Goal: Task Accomplishment & Management: Manage account settings

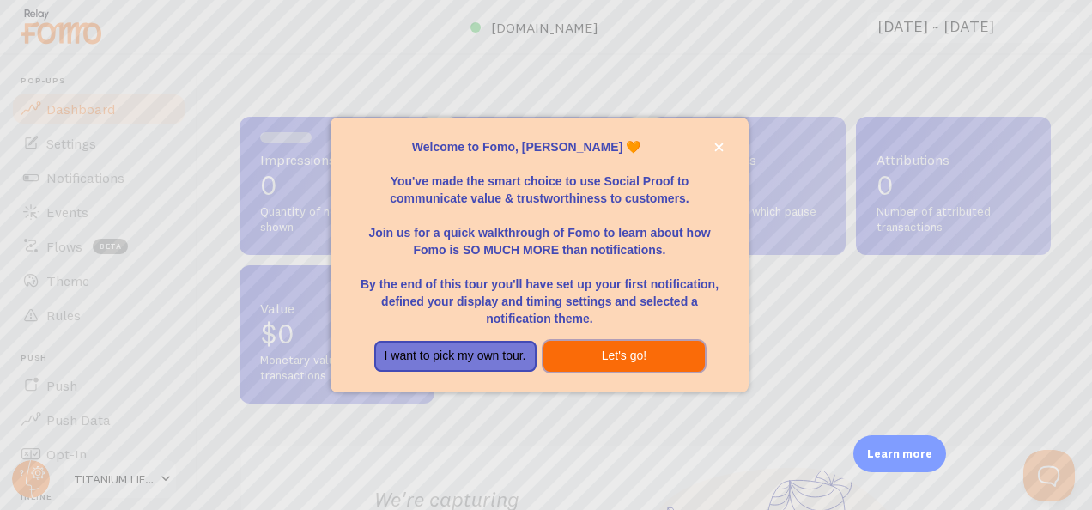
click at [580, 359] on button "Let's go!" at bounding box center [624, 356] width 162 height 31
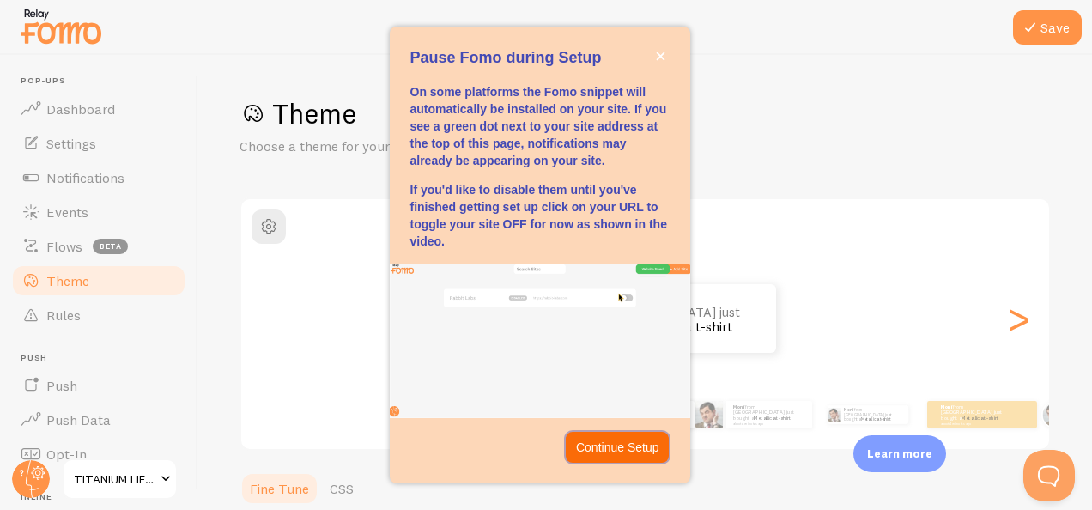
click at [612, 441] on p "Continue Setup" at bounding box center [617, 447] width 83 height 17
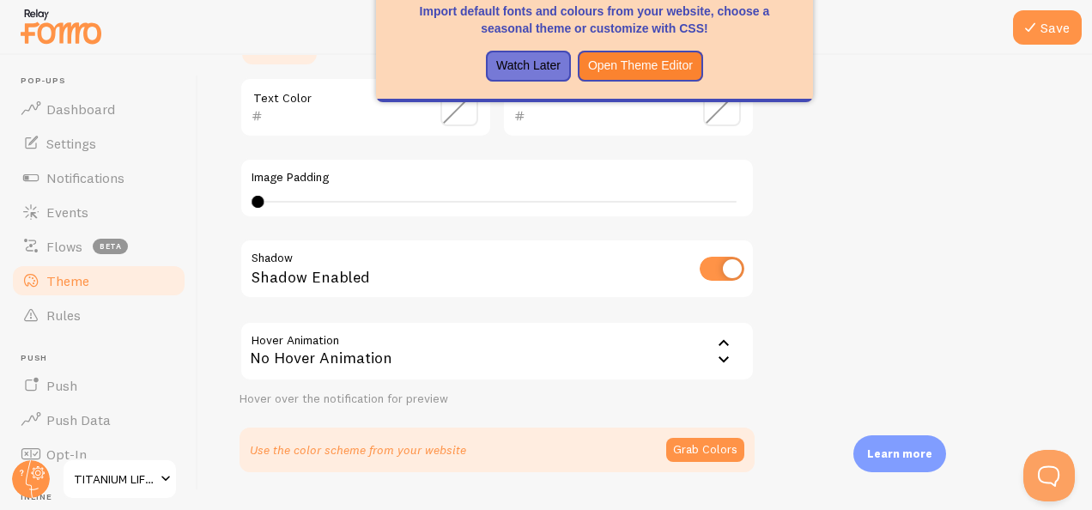
scroll to position [482, 0]
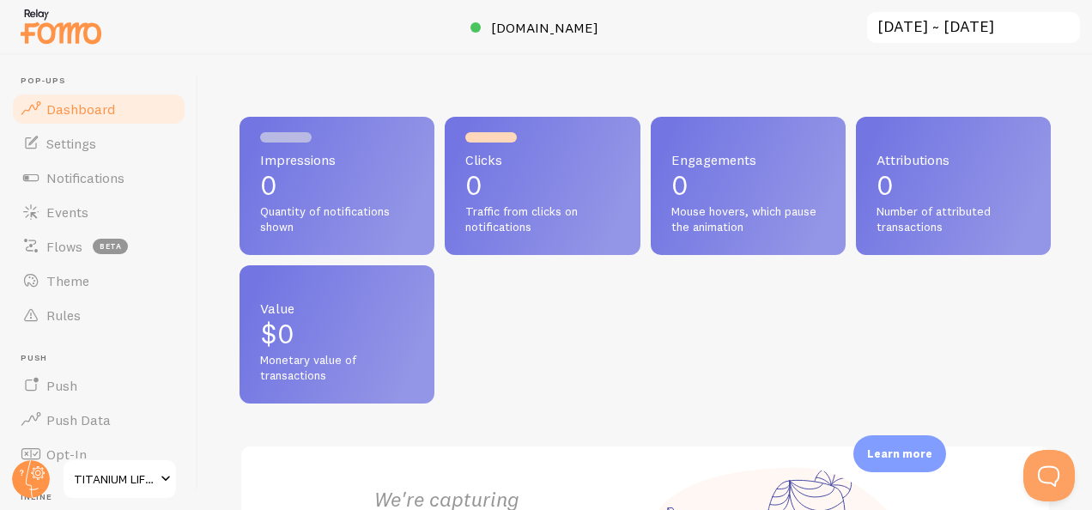
drag, startPoint x: 1026, startPoint y: 1, endPoint x: 233, endPoint y: 12, distance: 793.3
click at [233, 12] on div at bounding box center [546, 27] width 1092 height 55
click at [75, 149] on span "Settings" at bounding box center [71, 143] width 50 height 17
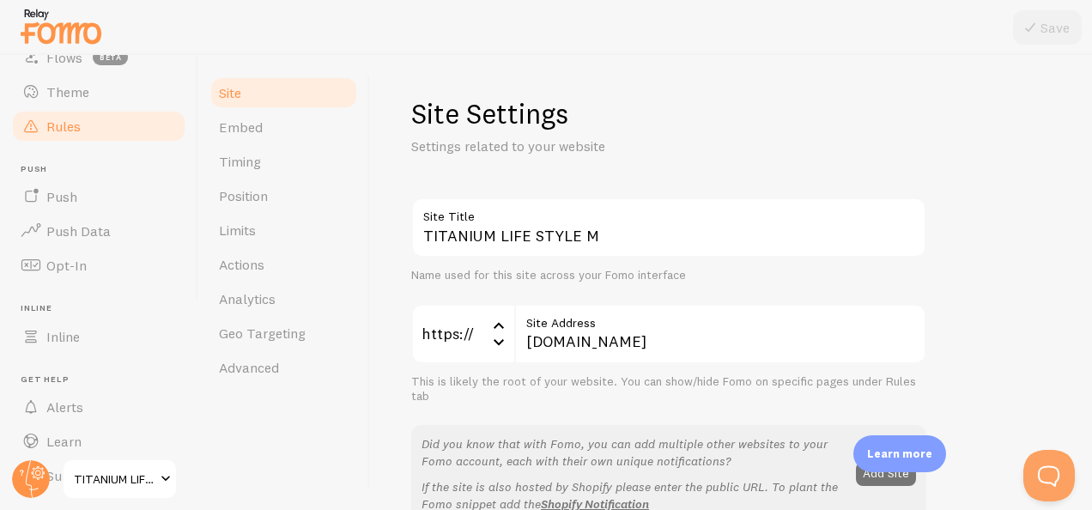
scroll to position [233, 0]
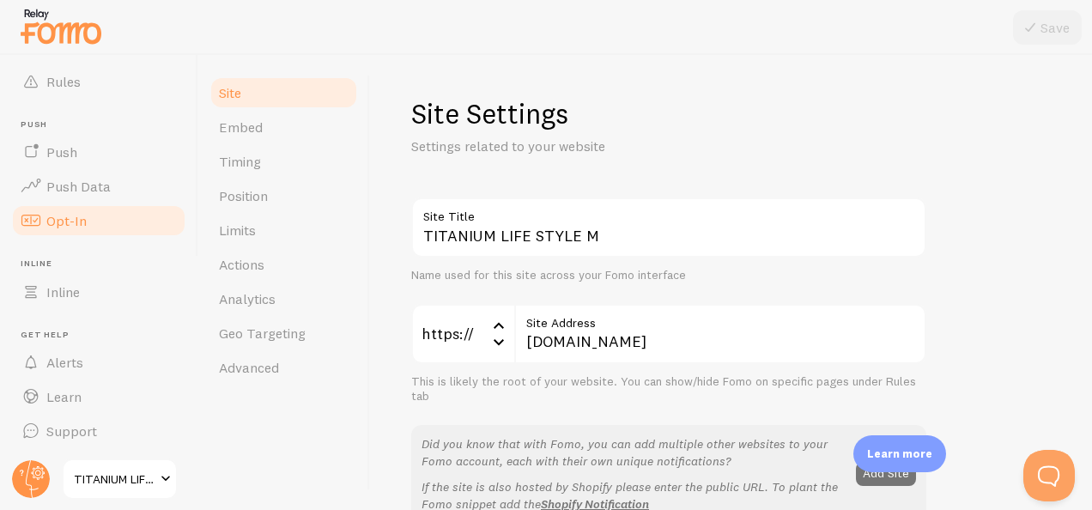
click at [73, 227] on span "Opt-In" at bounding box center [66, 220] width 40 height 17
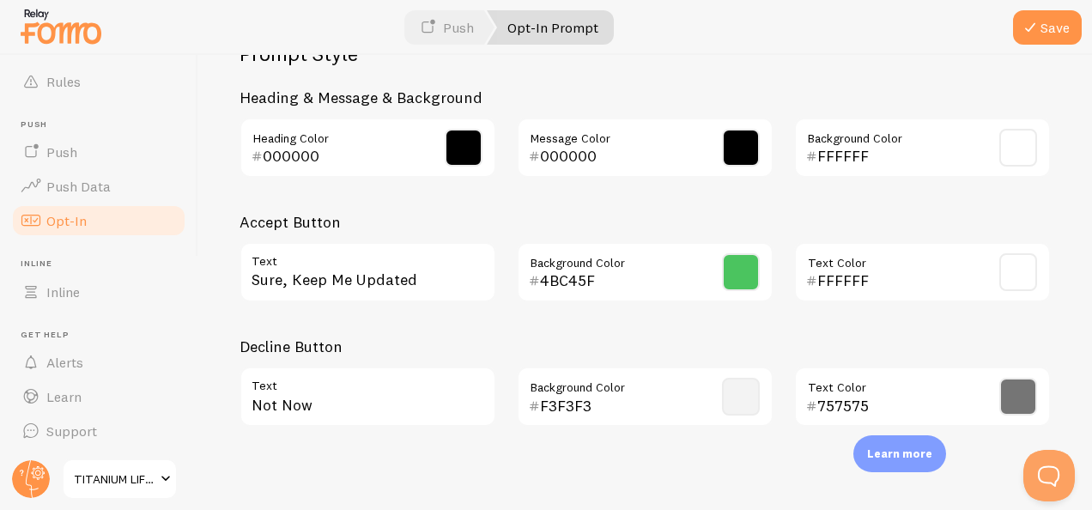
scroll to position [895, 0]
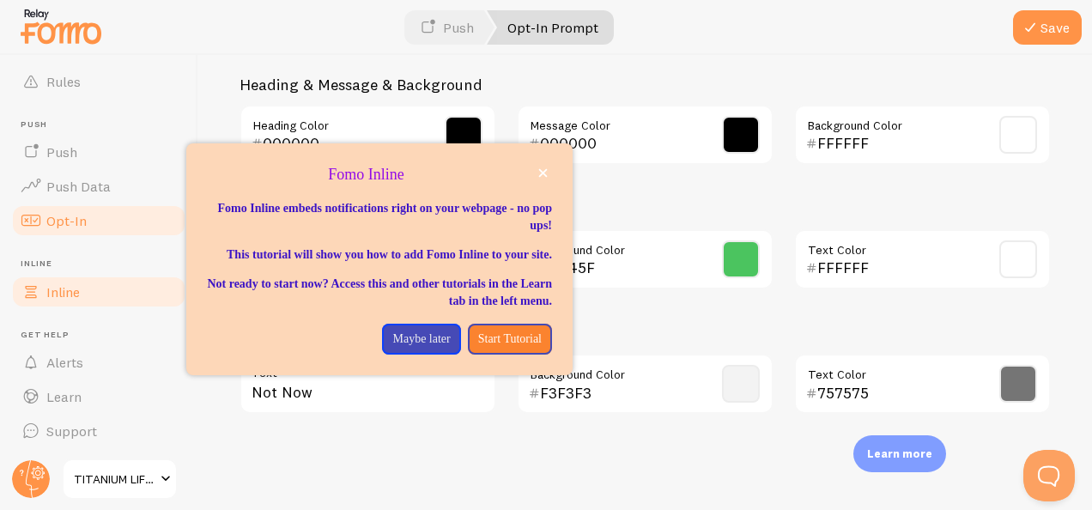
click at [61, 288] on span "Inline" at bounding box center [62, 291] width 33 height 17
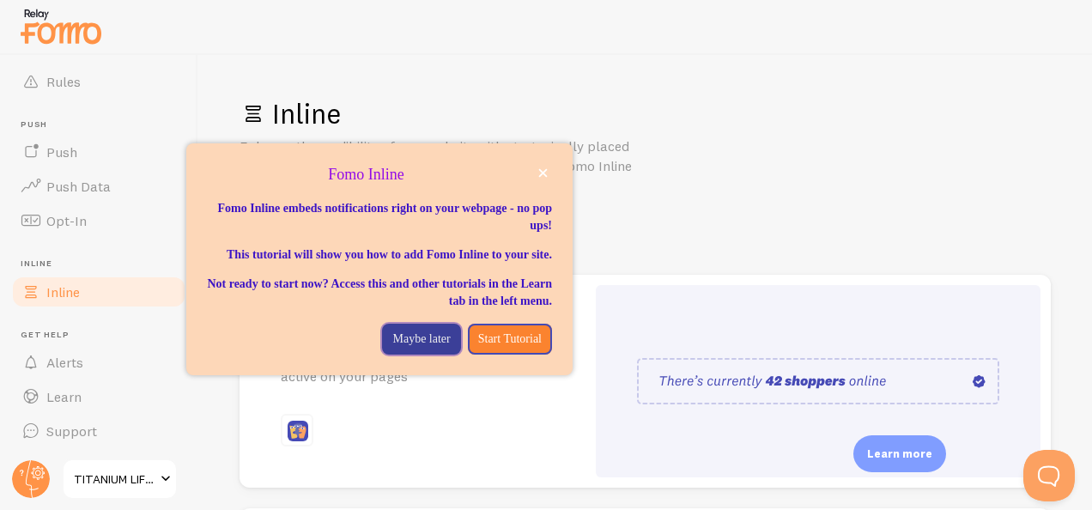
click at [406, 348] on p "Maybe later" at bounding box center [421, 338] width 58 height 17
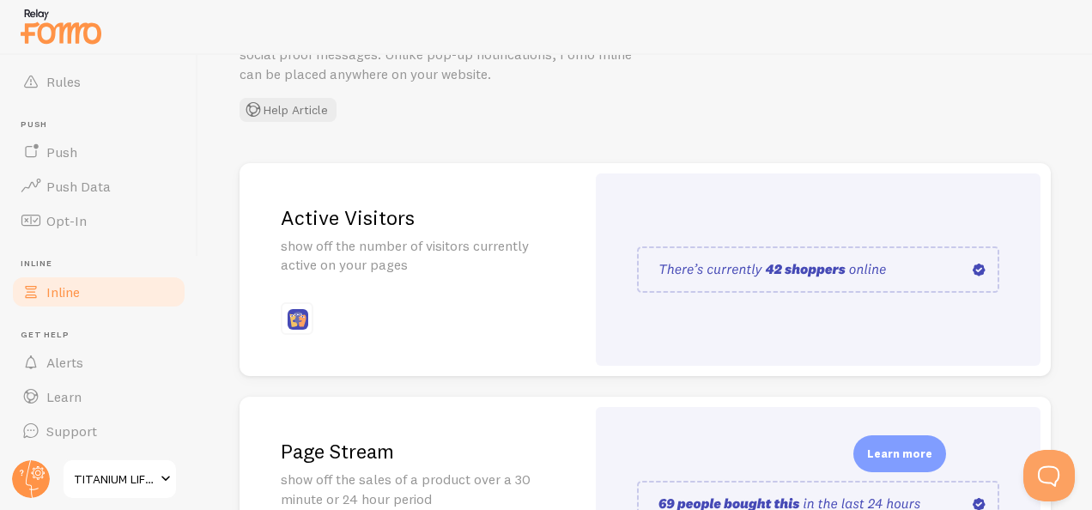
scroll to position [172, 0]
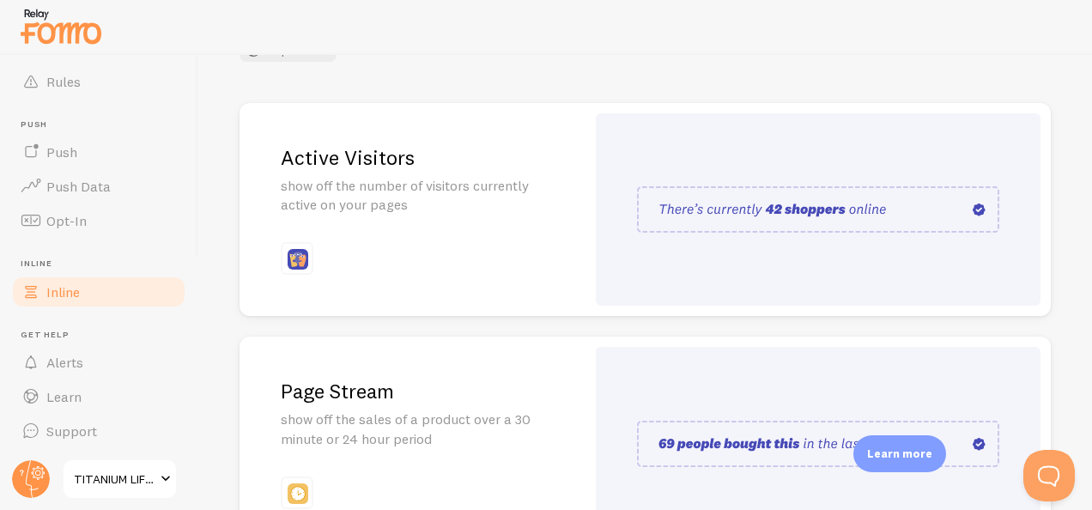
click at [362, 185] on p "show off the number of visitors currently active on your pages" at bounding box center [413, 195] width 264 height 39
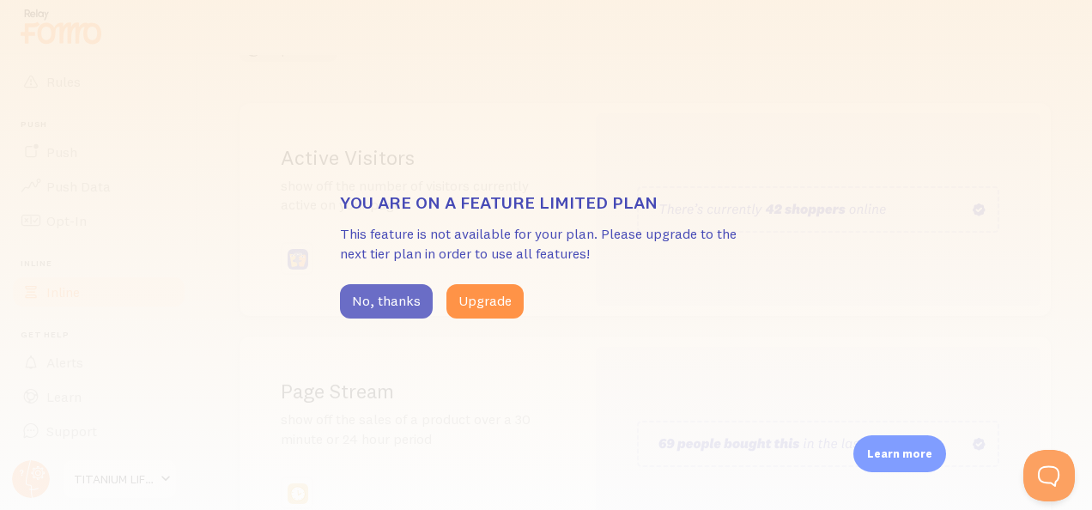
click at [390, 312] on button "No, thanks" at bounding box center [386, 301] width 93 height 34
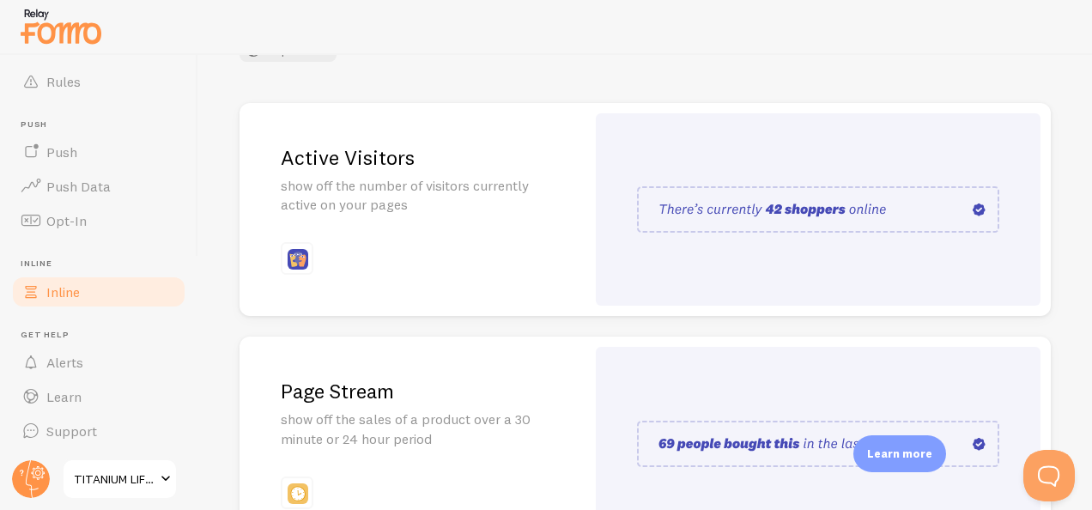
click at [852, 209] on img at bounding box center [818, 209] width 362 height 46
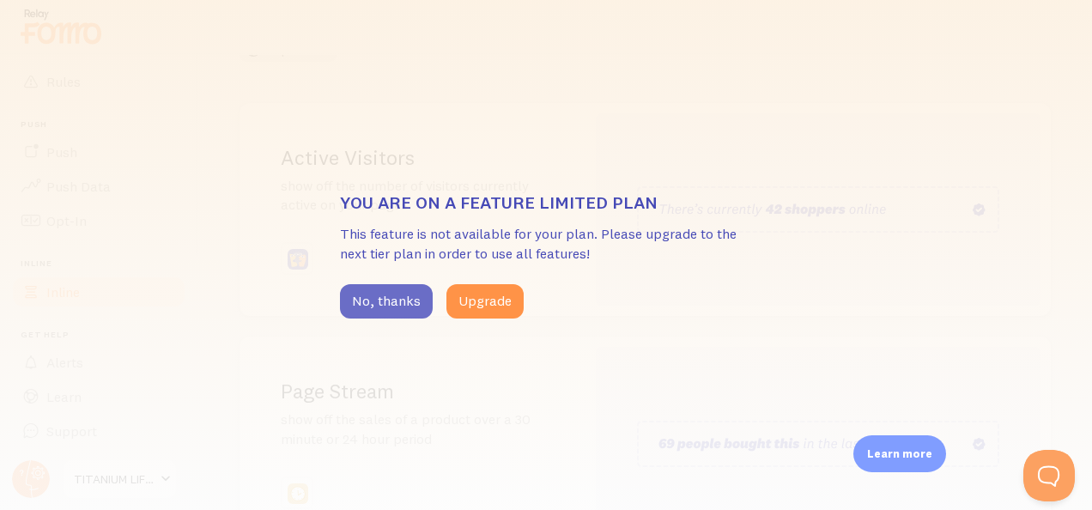
click at [397, 299] on button "No, thanks" at bounding box center [386, 301] width 93 height 34
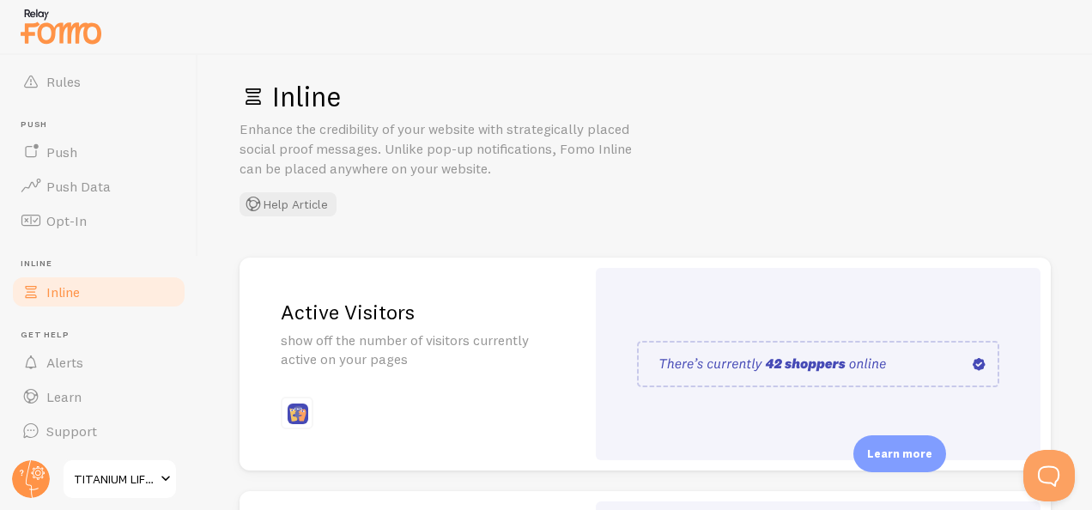
scroll to position [0, 0]
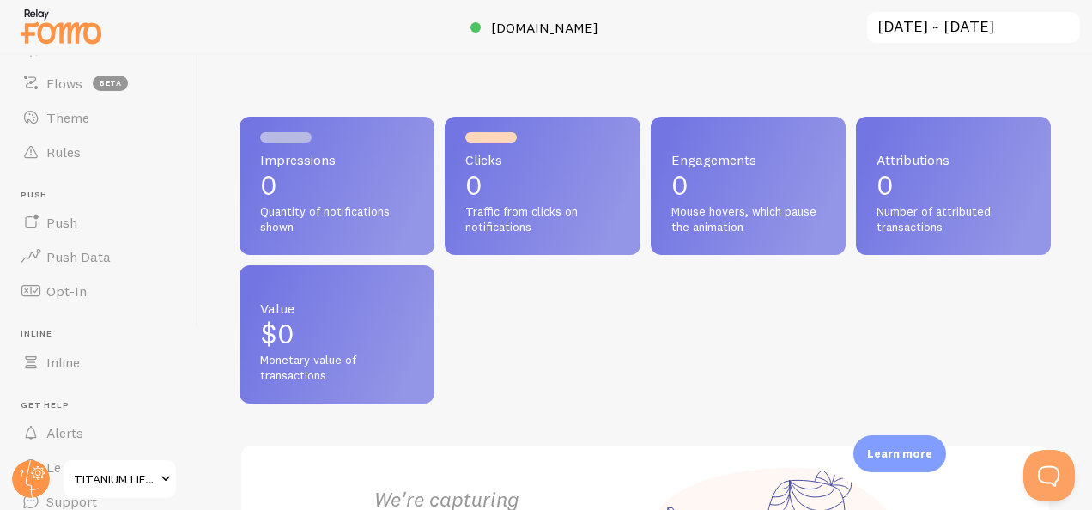
scroll to position [233, 0]
click at [168, 482] on span at bounding box center [165, 479] width 21 height 21
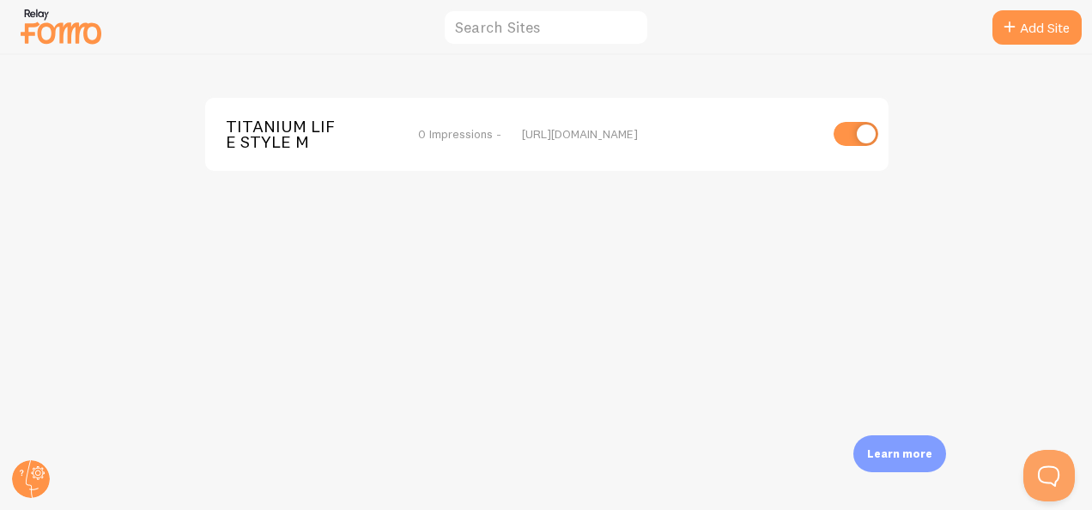
click at [839, 139] on input "checkbox" at bounding box center [856, 134] width 45 height 24
checkbox input "false"
